Goal: Task Accomplishment & Management: Manage account settings

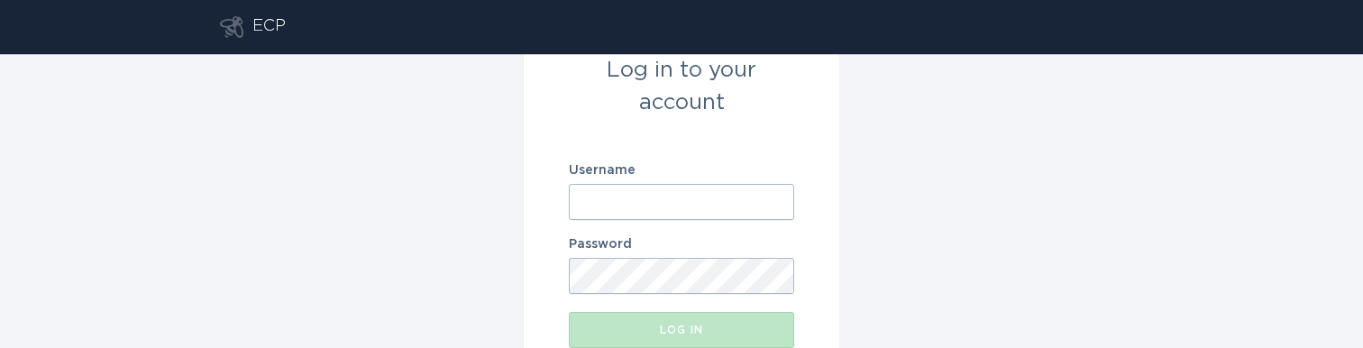
click at [758, 202] on input "Username" at bounding box center [681, 202] width 225 height 36
paste input "[EMAIL_ADDRESS][DOMAIN_NAME]"
type input "[EMAIL_ADDRESS][DOMAIN_NAME]"
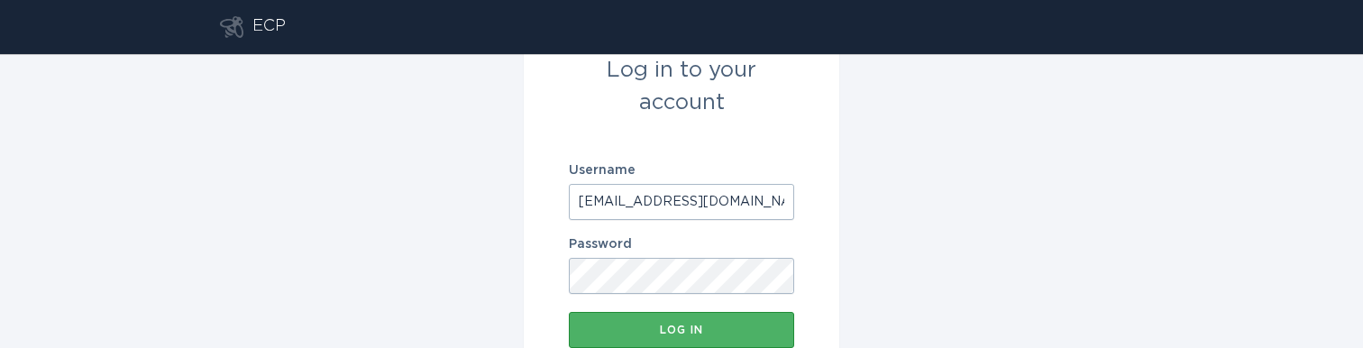
click at [647, 323] on button "Log in" at bounding box center [681, 330] width 225 height 36
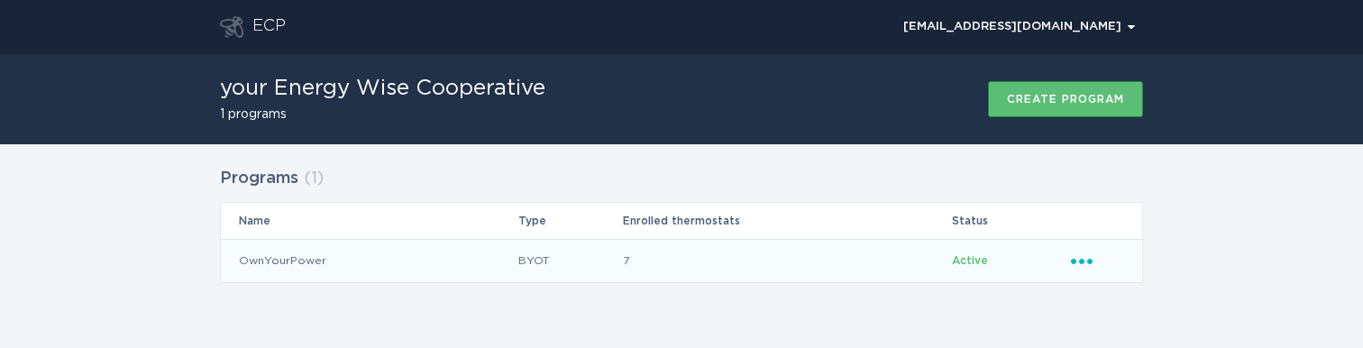
click at [1074, 260] on icon "Popover menu" at bounding box center [1082, 261] width 22 height 5
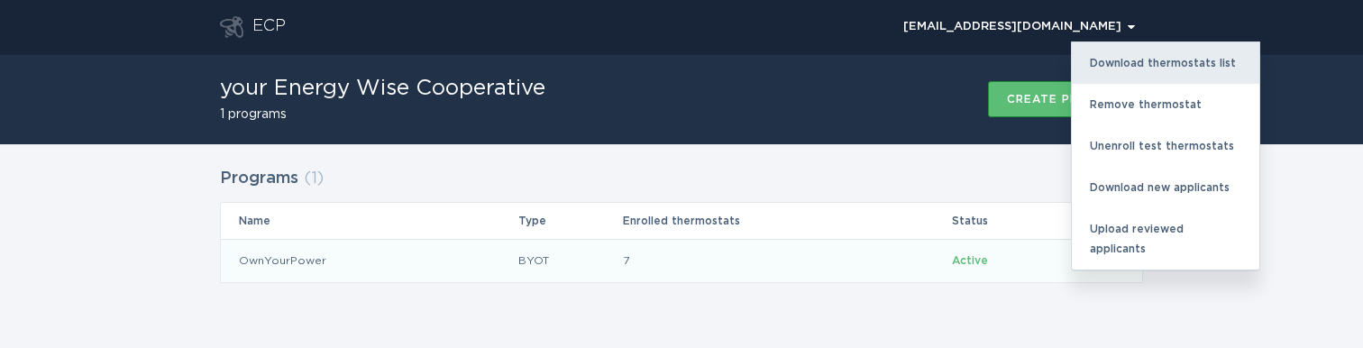
click at [1167, 58] on div "Download thermostats list" at bounding box center [1165, 62] width 187 height 41
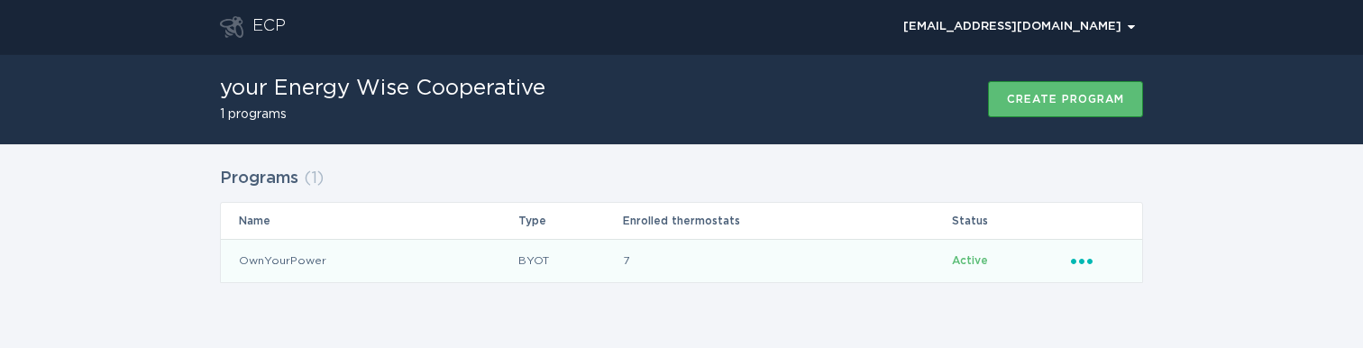
click at [724, 150] on div "Programs ( 1 ) Name Type Enrolled thermostats Status OwnYourPower BYOT 7 Active…" at bounding box center [681, 236] width 1363 height 184
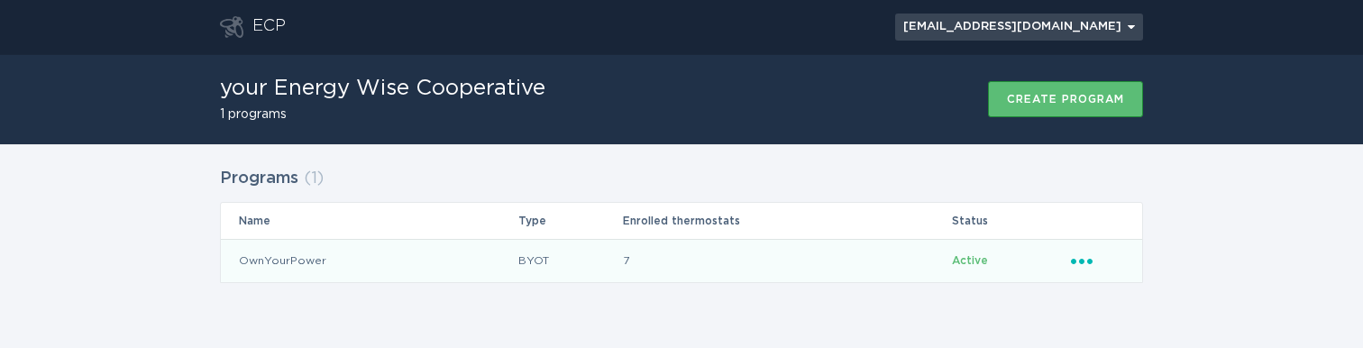
click at [1089, 39] on button "[EMAIL_ADDRESS][DOMAIN_NAME] Chevron" at bounding box center [1019, 27] width 248 height 27
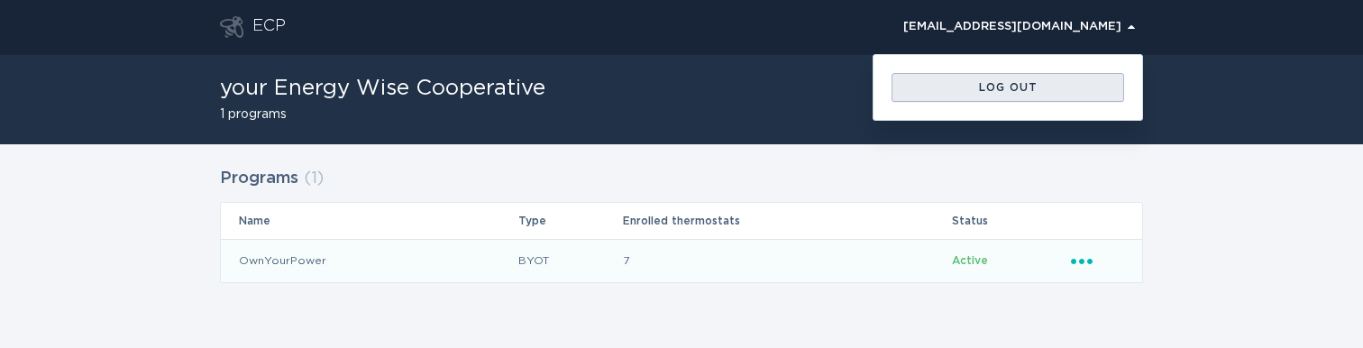
click at [1061, 85] on div "Log out" at bounding box center [1007, 87] width 214 height 11
